Goal: Use online tool/utility: Utilize a website feature to perform a specific function

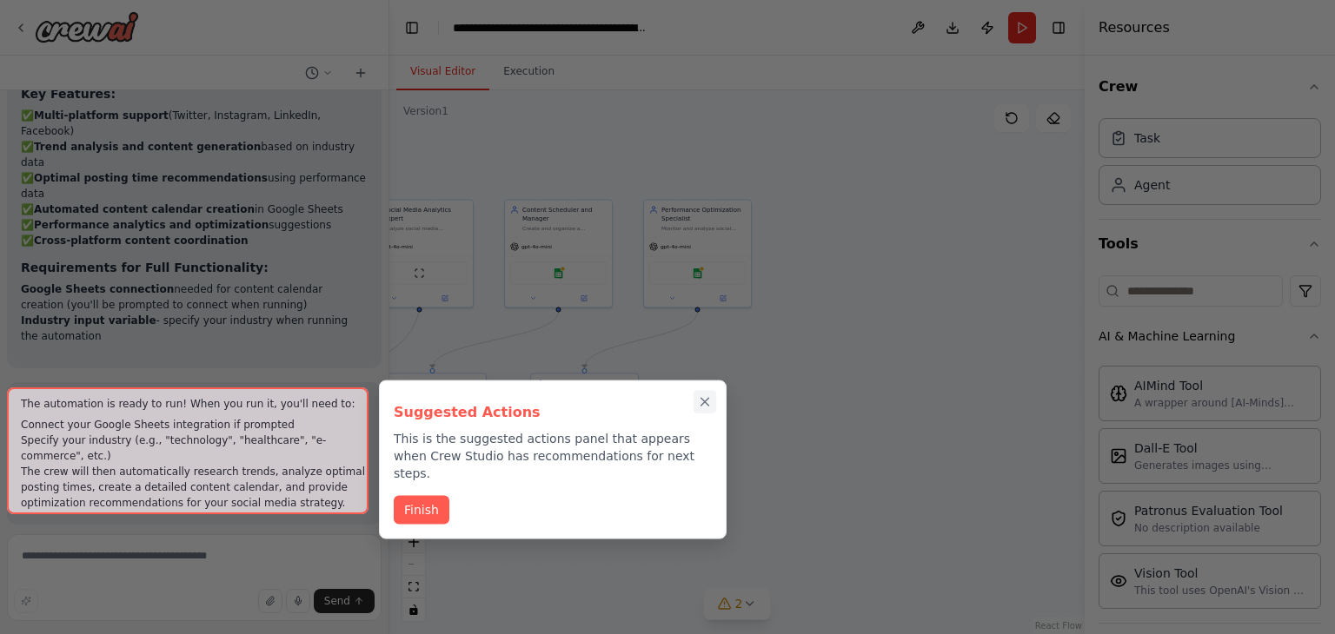
scroll to position [132, 0]
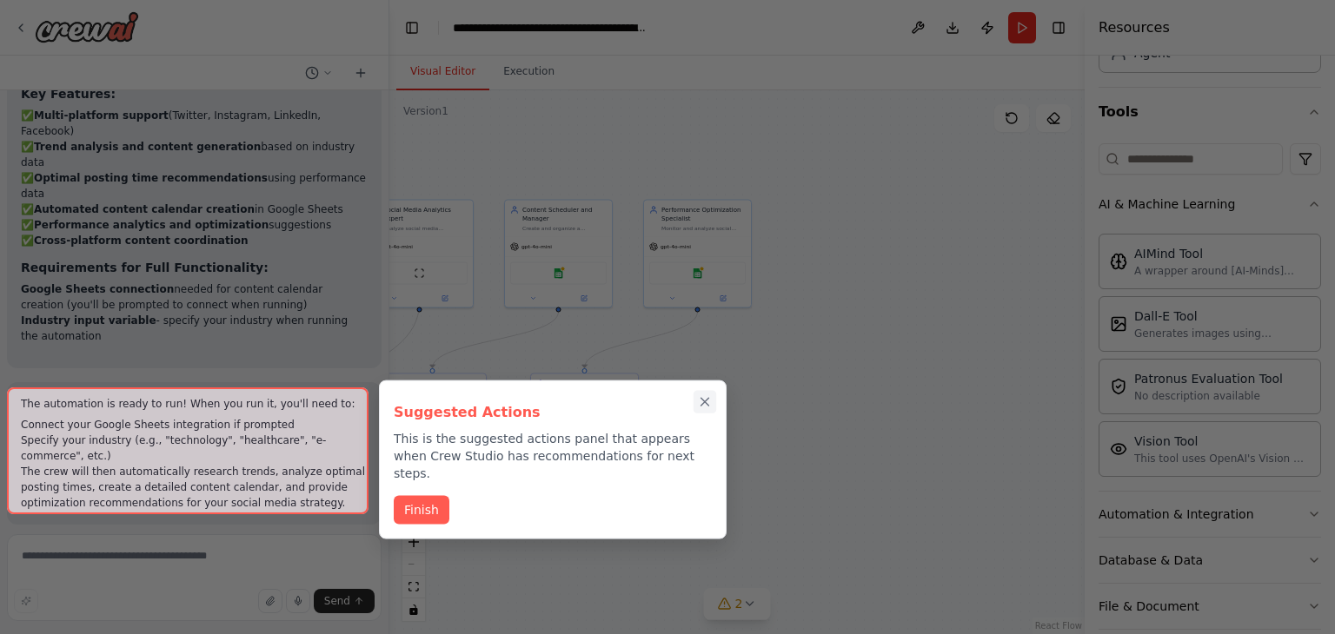
click at [711, 401] on icon "Close walkthrough" at bounding box center [705, 402] width 16 height 16
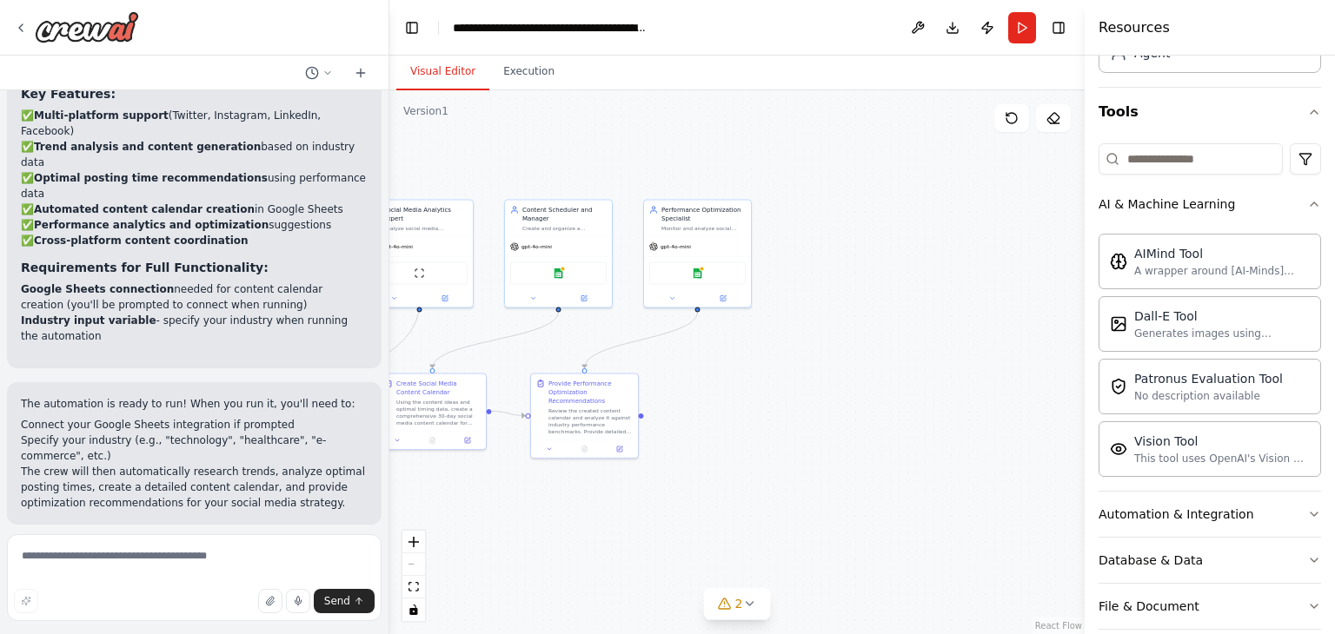
click at [852, 353] on div ".deletable-edge-delete-btn { width: 20px; height: 20px; border: 0px solid #ffff…" at bounding box center [736, 362] width 695 height 544
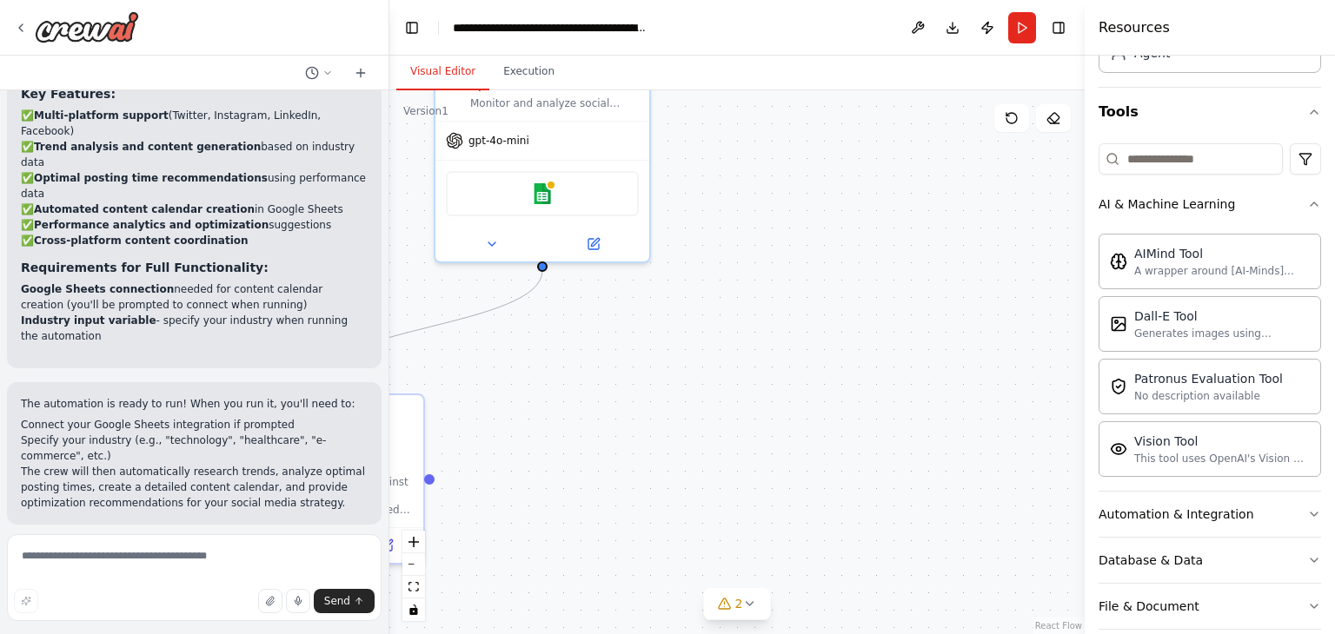
click at [970, 438] on div ".deletable-edge-delete-btn { width: 20px; height: 20px; border: 0px solid #ffff…" at bounding box center [736, 362] width 695 height 544
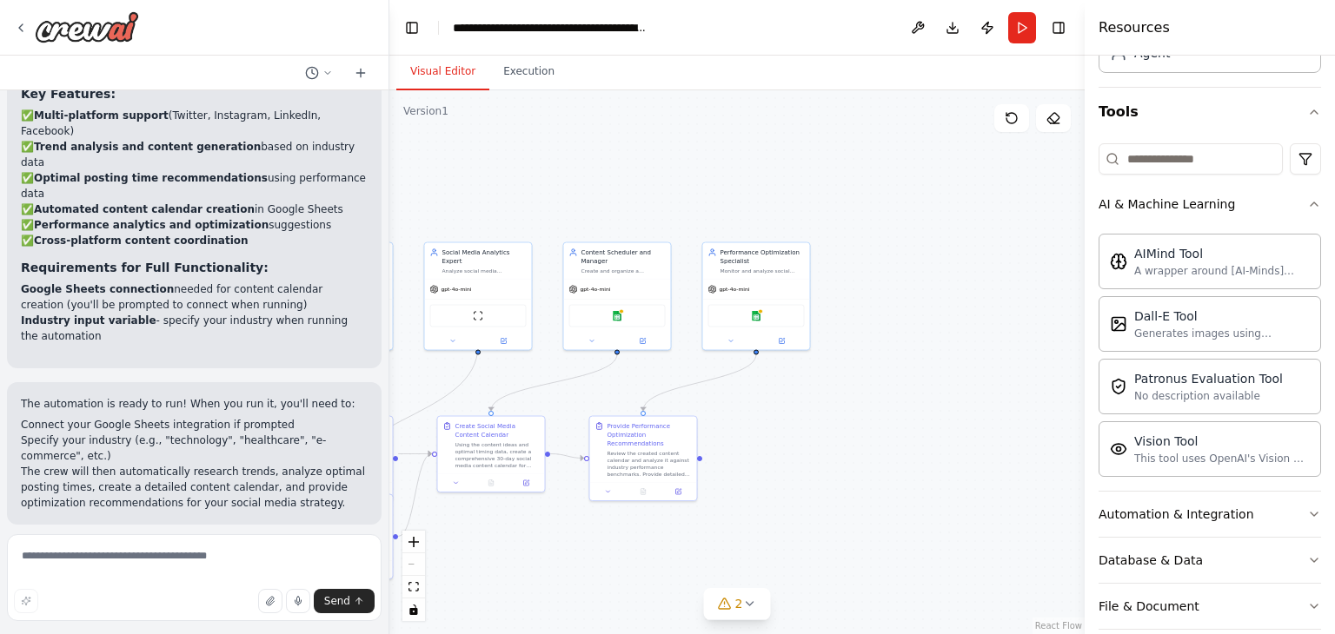
click at [421, 568] on div "React Flow controls" at bounding box center [413, 576] width 23 height 90
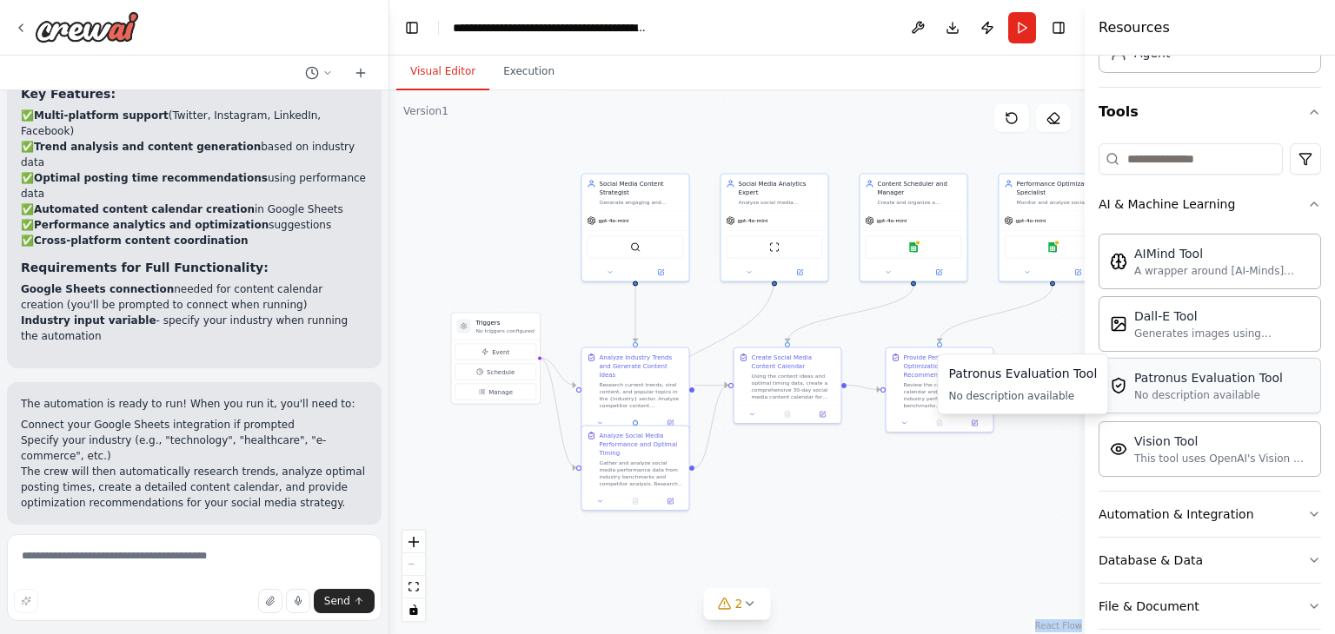
drag, startPoint x: 874, startPoint y: 432, endPoint x: 1144, endPoint y: 357, distance: 280.4
click at [1144, 357] on div "Create a crew that schedules and publishes social media content across multiple…" at bounding box center [667, 317] width 1335 height 634
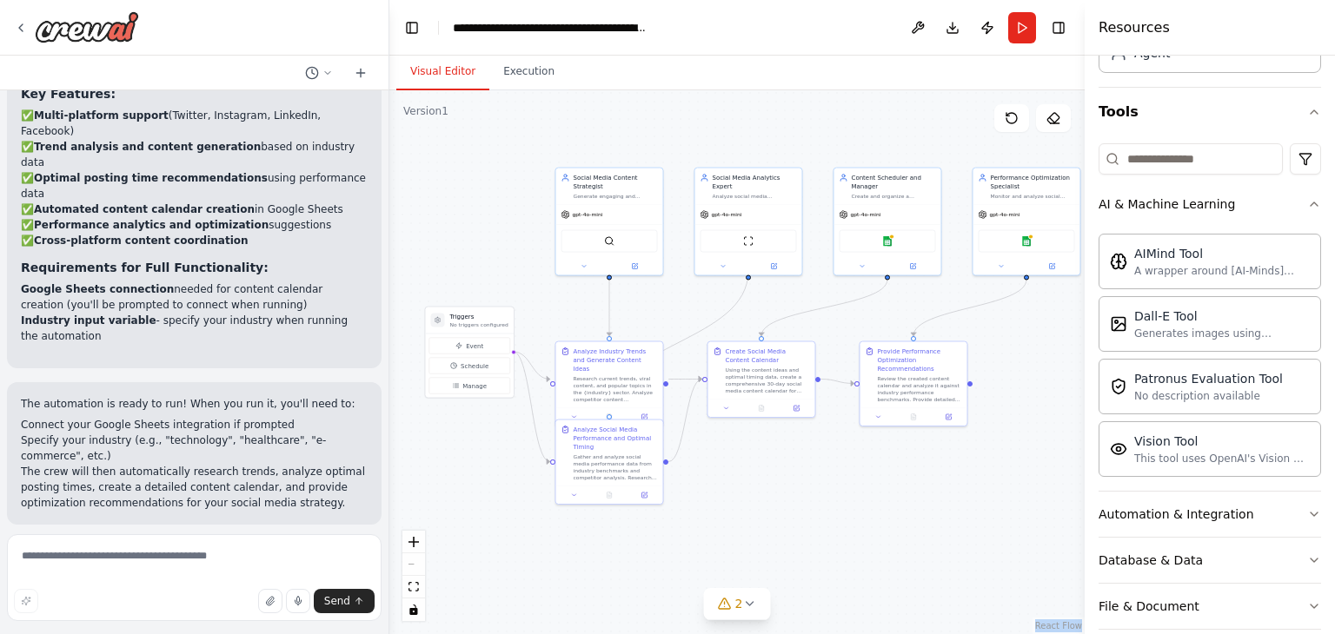
click at [303, 624] on button "Run Automation" at bounding box center [194, 638] width 347 height 28
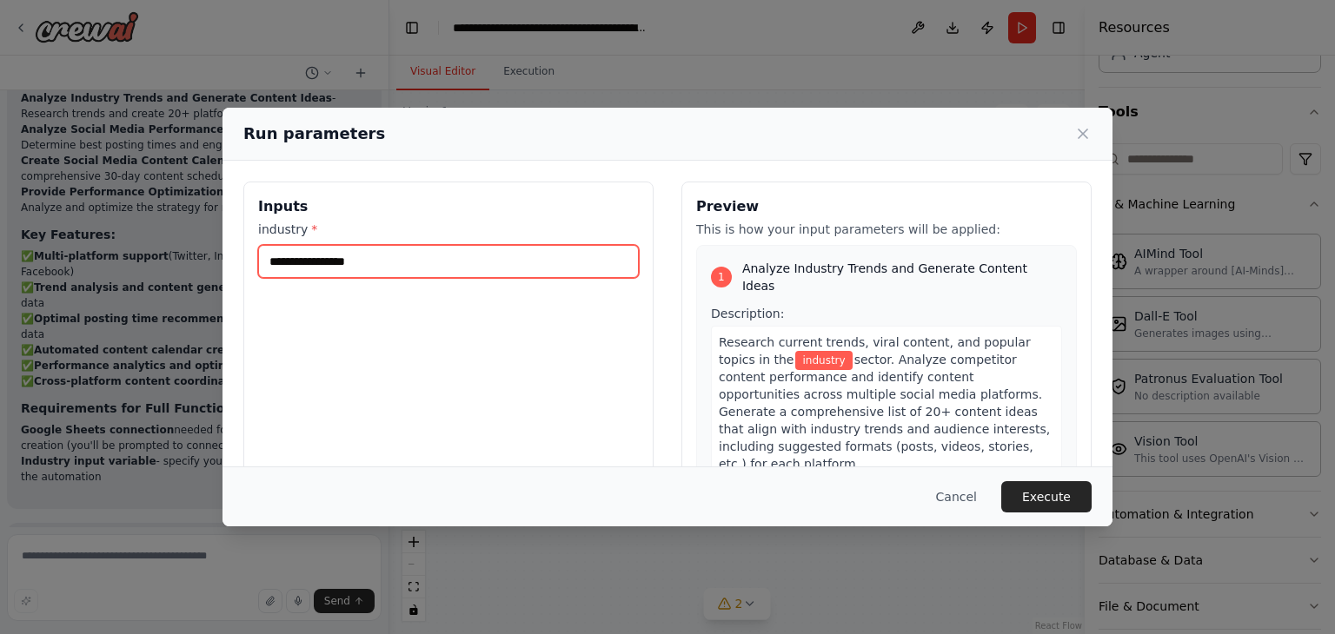
click at [393, 270] on input "industry *" at bounding box center [448, 261] width 381 height 33
type input "********"
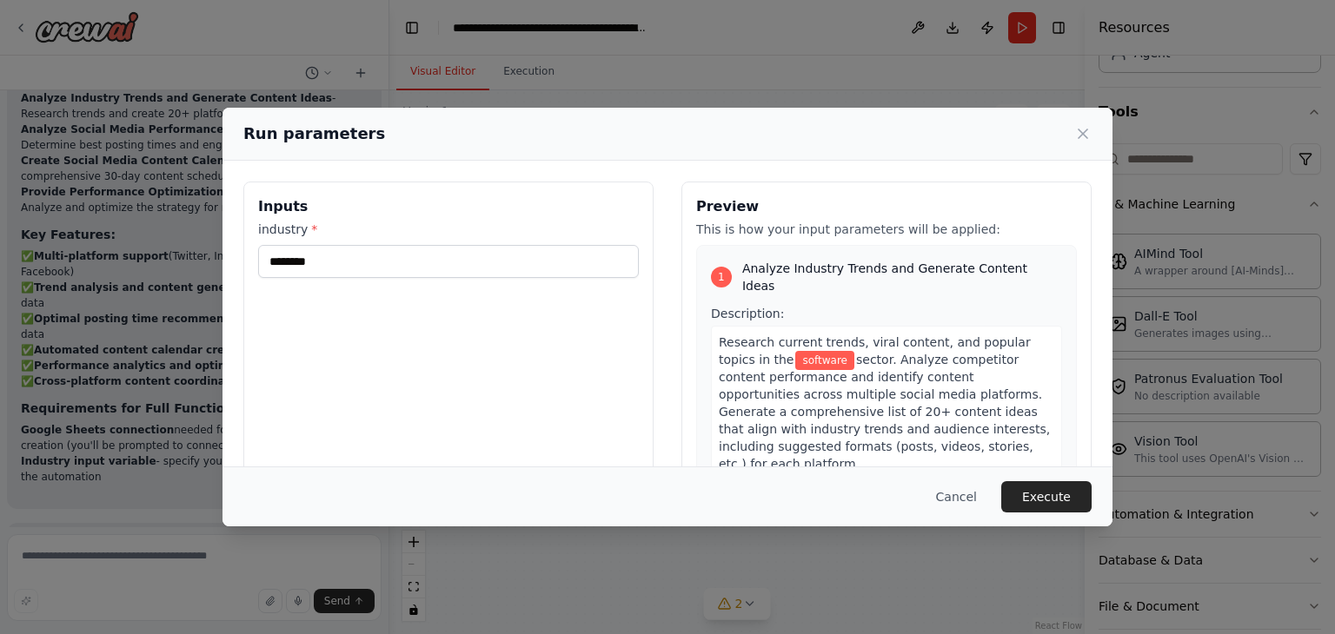
click at [1029, 480] on div "Cancel Execute" at bounding box center [667, 497] width 890 height 60
click at [1029, 487] on button "Execute" at bounding box center [1046, 496] width 90 height 31
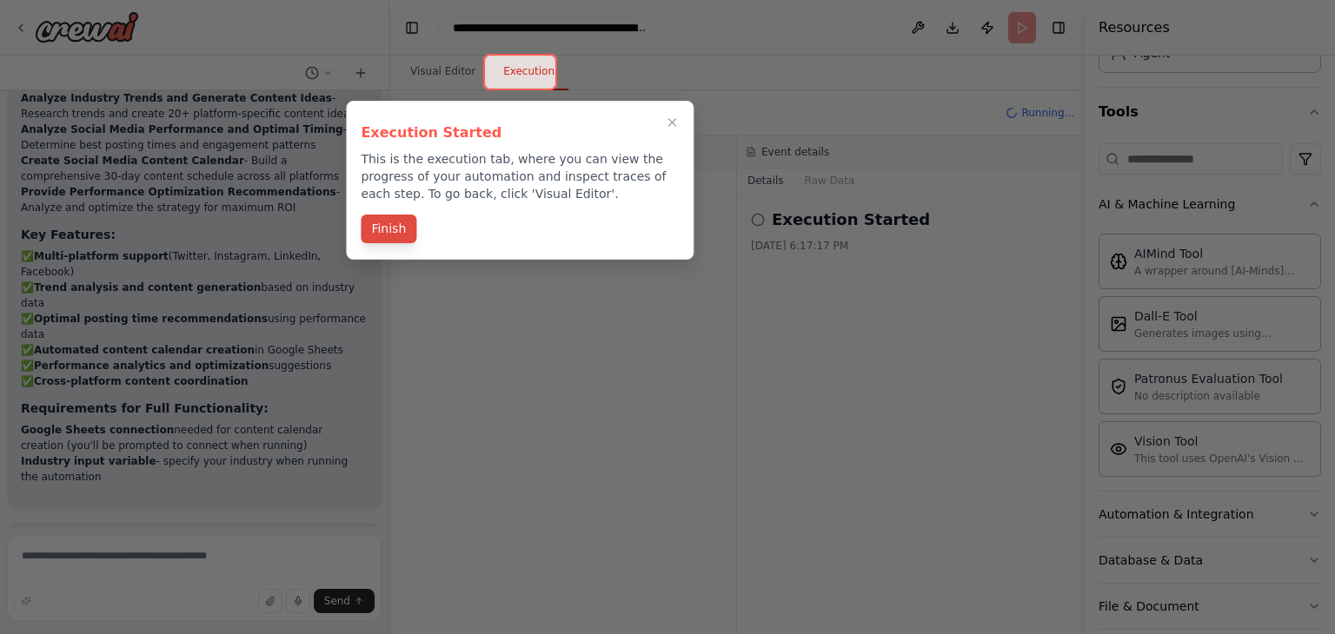
click at [394, 231] on button "Finish" at bounding box center [389, 229] width 56 height 29
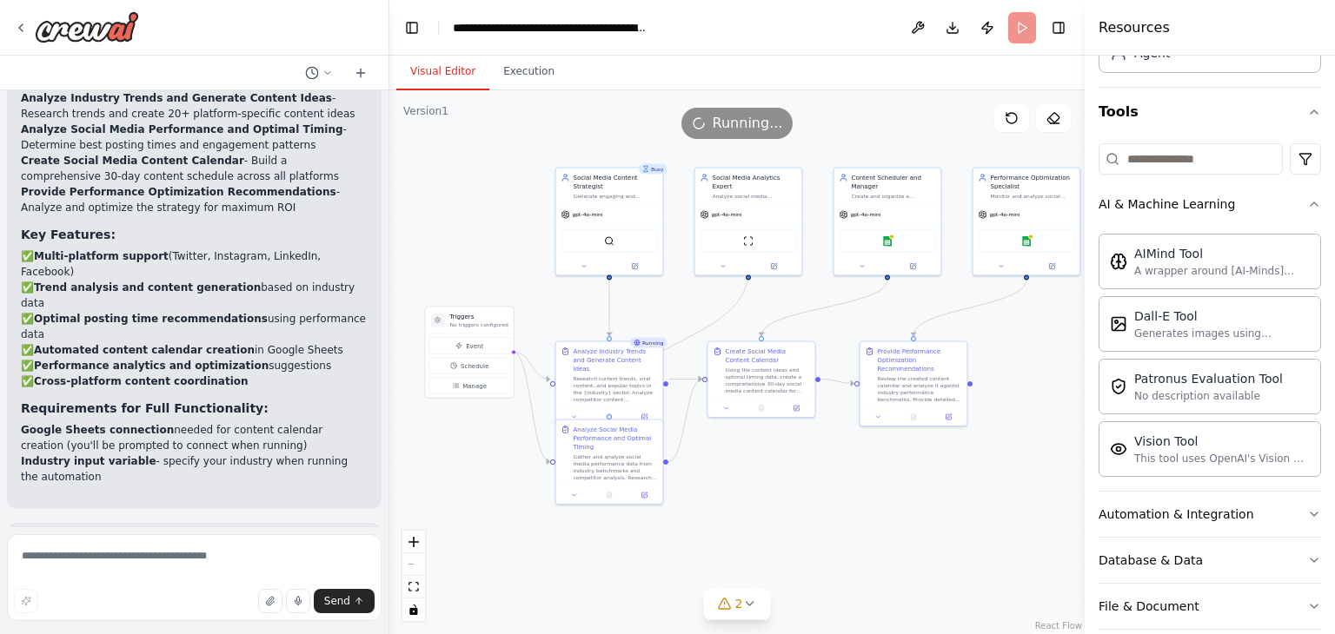
click at [440, 63] on button "Visual Editor" at bounding box center [442, 72] width 93 height 36
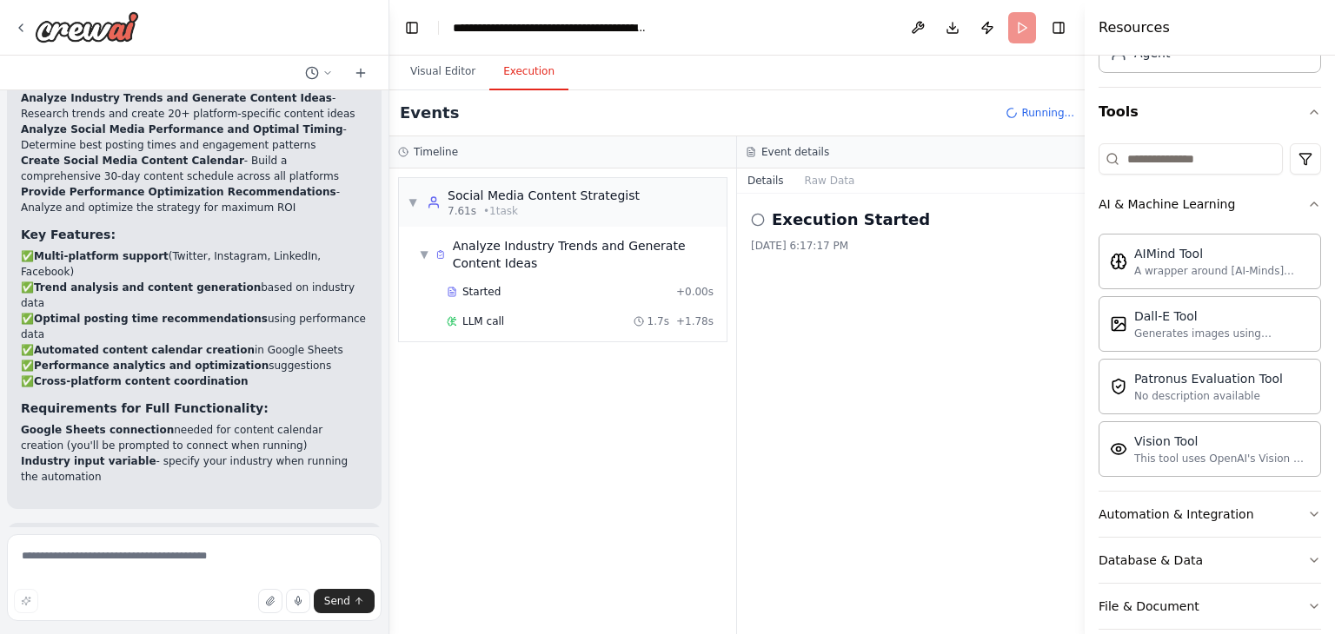
click at [528, 67] on button "Execution" at bounding box center [528, 72] width 79 height 36
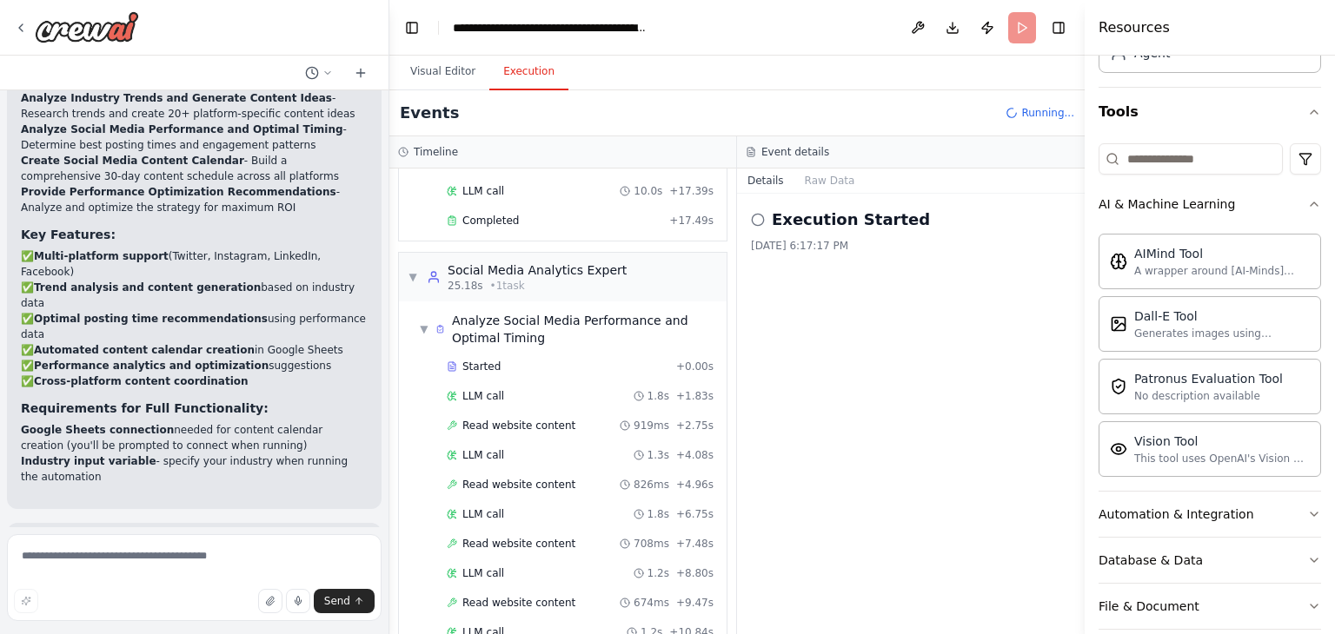
scroll to position [348, 0]
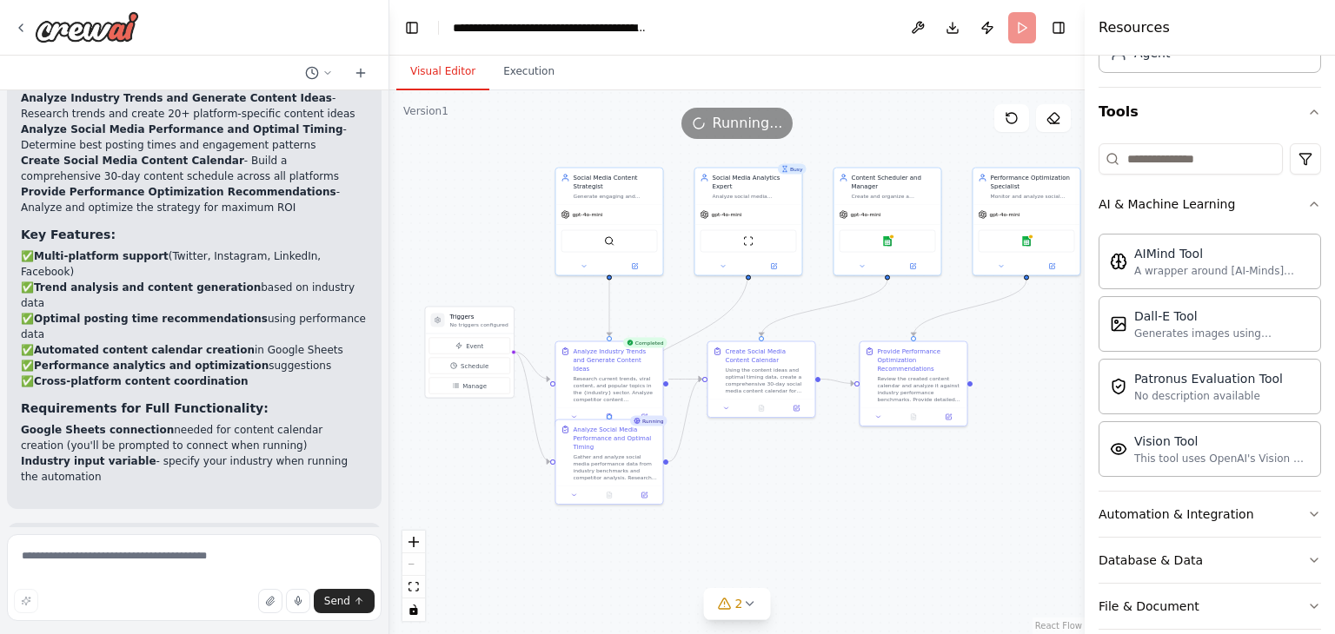
click at [454, 76] on button "Visual Editor" at bounding box center [442, 72] width 93 height 36
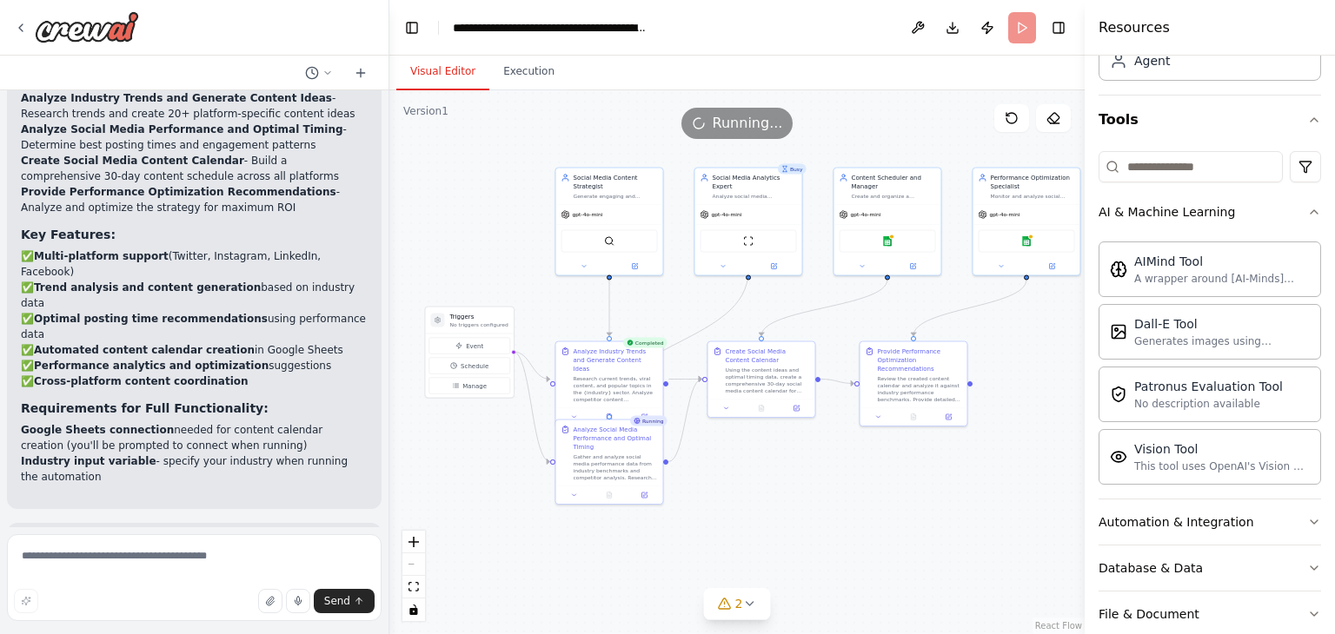
scroll to position [0, 0]
